Goal: Information Seeking & Learning: Learn about a topic

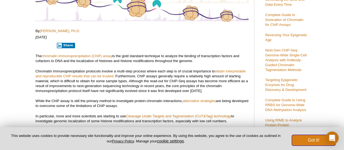
click at [316, 137] on button "Got it!" at bounding box center [313, 140] width 43 height 11
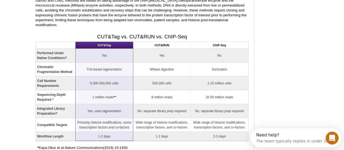
scroll to position [574, 0]
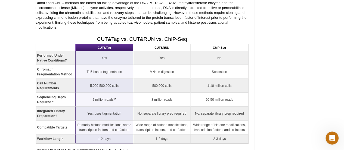
click at [163, 44] on th "CUT&RUN" at bounding box center [161, 47] width 57 height 7
click at [224, 51] on td "No" at bounding box center [220, 58] width 58 height 14
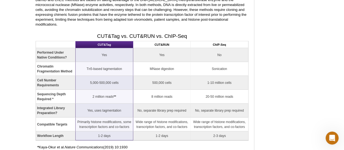
scroll to position [577, 0]
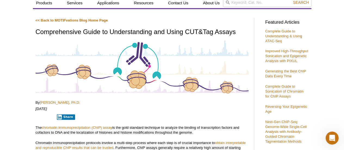
scroll to position [0, 0]
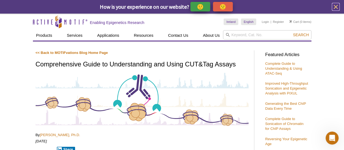
click at [335, 6] on icon "close" at bounding box center [335, 7] width 7 height 7
